Goal: Find contact information: Find contact information

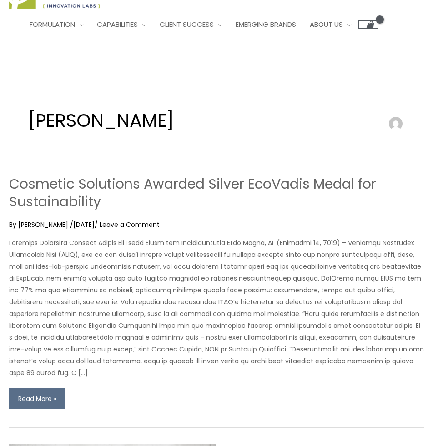
scroll to position [45, 0]
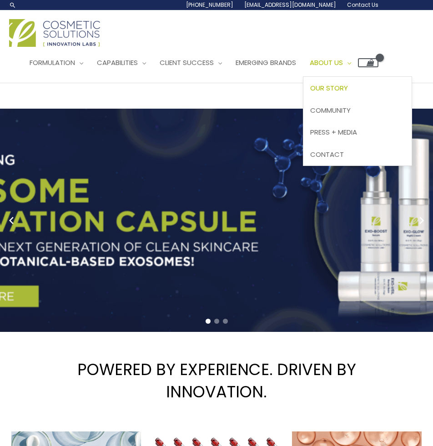
click at [348, 89] on span "Our Story" at bounding box center [329, 88] width 38 height 10
click at [346, 88] on span "Our Story" at bounding box center [329, 88] width 38 height 10
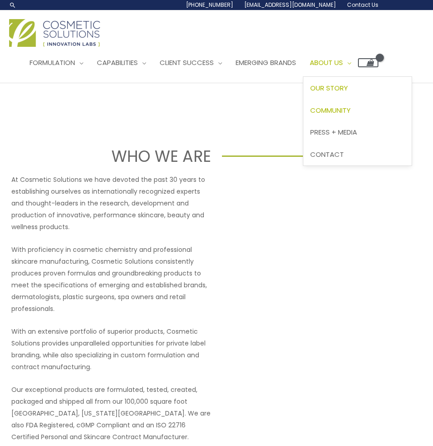
click at [350, 111] on span "Community" at bounding box center [330, 110] width 40 height 10
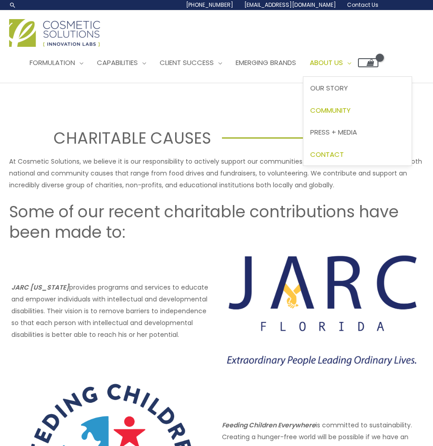
click at [344, 153] on span "Contact" at bounding box center [327, 155] width 34 height 10
